Goal: Obtain resource: Obtain resource

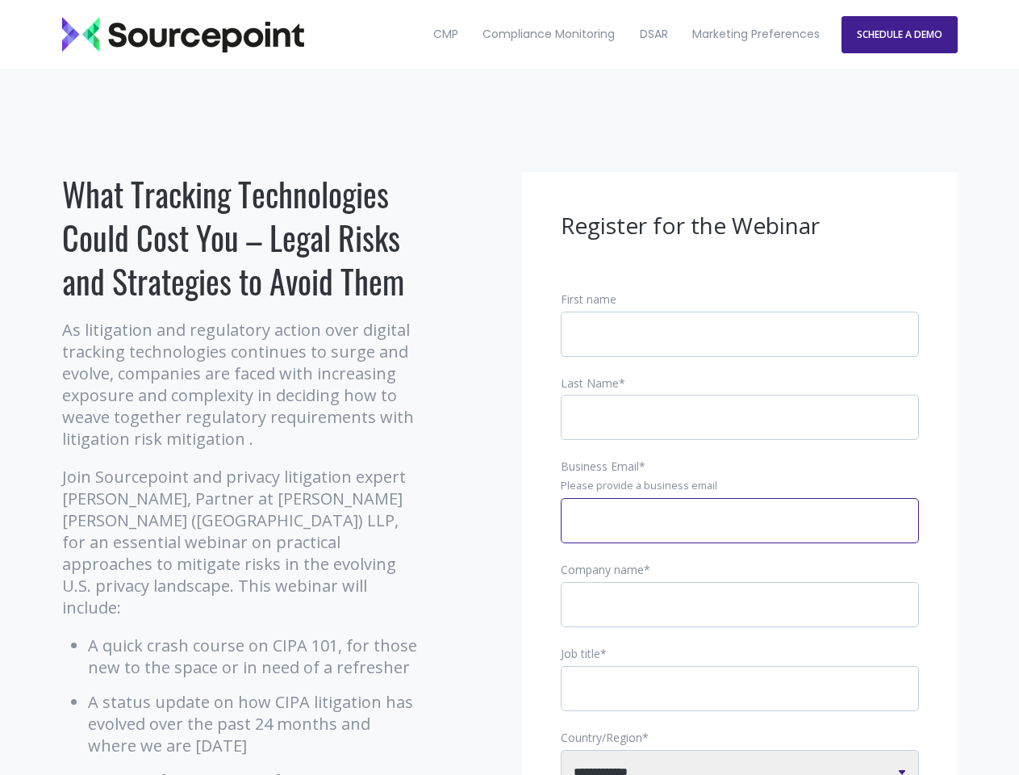
click at [740, 534] on input "Business Email *" at bounding box center [740, 520] width 358 height 45
